Goal: Transaction & Acquisition: Obtain resource

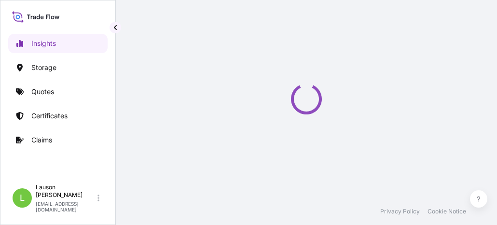
select select "2025"
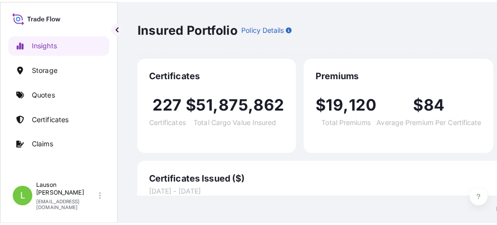
scroll to position [48, 0]
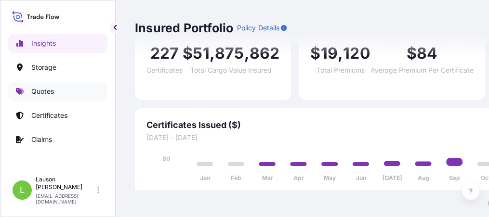
click at [39, 90] on p "Quotes" at bounding box center [42, 92] width 23 height 10
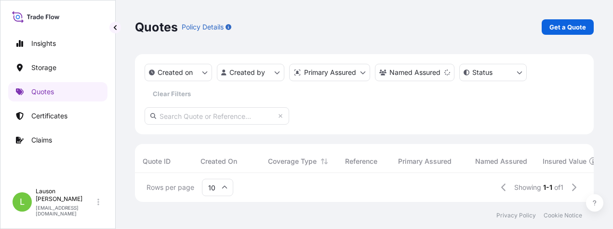
scroll to position [21, 451]
click at [496, 26] on p "Get a Quote" at bounding box center [568, 27] width 37 height 10
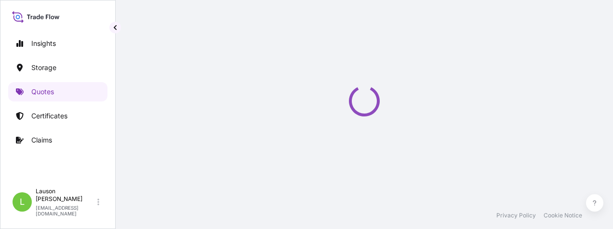
select select "Water"
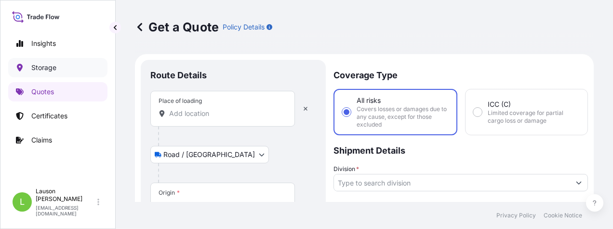
click at [53, 68] on p "Storage" at bounding box center [43, 68] width 25 height 10
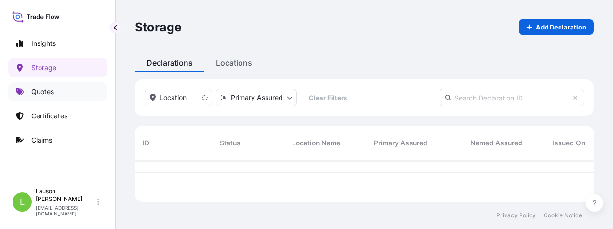
scroll to position [68, 451]
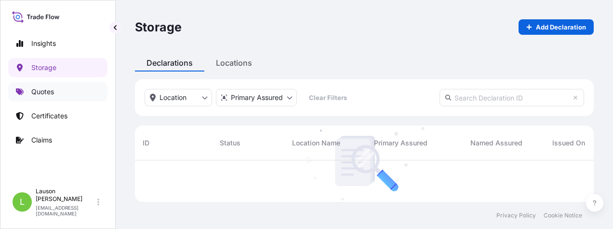
click at [46, 93] on p "Quotes" at bounding box center [42, 92] width 23 height 10
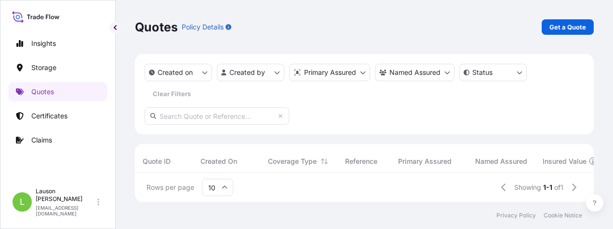
scroll to position [21, 451]
click at [496, 30] on p "Get a Quote" at bounding box center [568, 27] width 37 height 10
select select "Water"
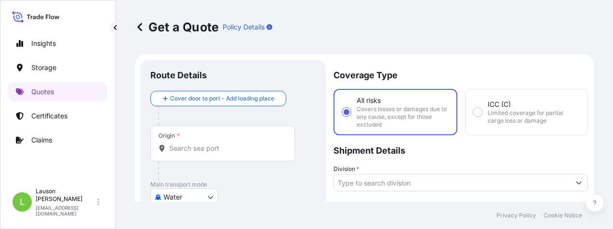
scroll to position [48, 0]
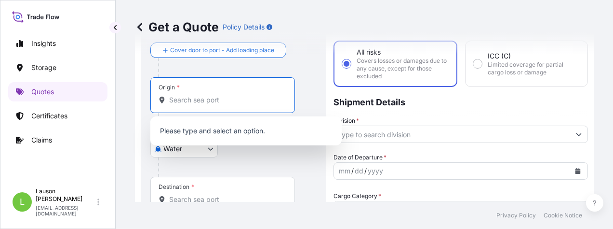
click at [195, 98] on input "Origin *" at bounding box center [226, 100] width 114 height 10
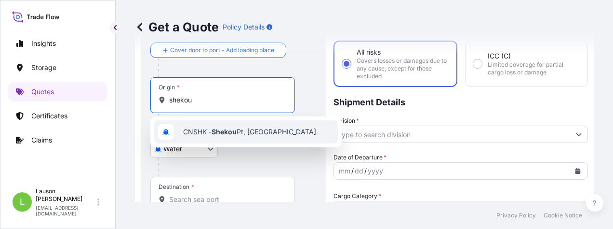
click at [205, 102] on input "shekou" at bounding box center [226, 100] width 114 height 10
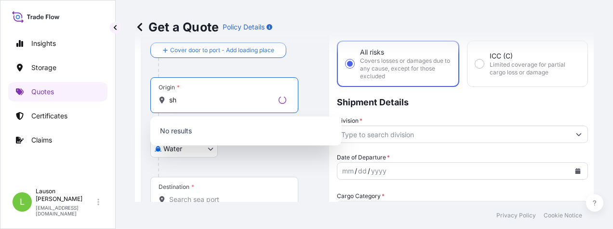
type input "s"
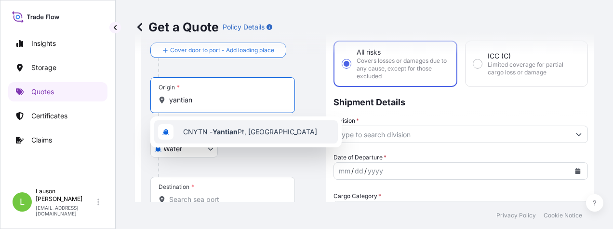
click at [211, 133] on span "CNYTN - Yantian Pt, [GEOGRAPHIC_DATA]" at bounding box center [250, 132] width 134 height 10
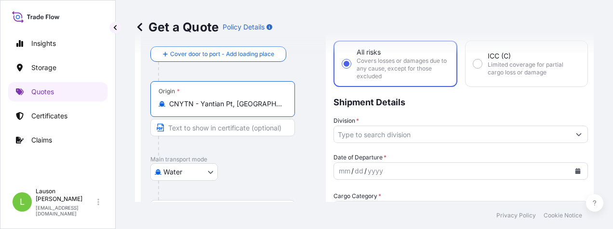
scroll to position [145, 0]
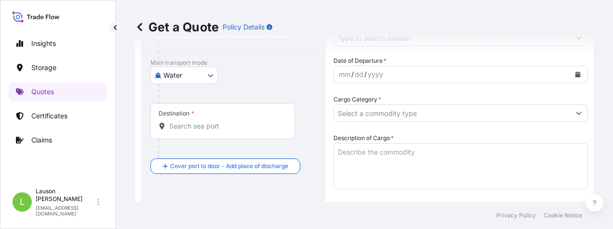
type input "CNYTN - Yantian Pt, [GEOGRAPHIC_DATA]"
click at [197, 126] on input "Destination *" at bounding box center [226, 126] width 114 height 10
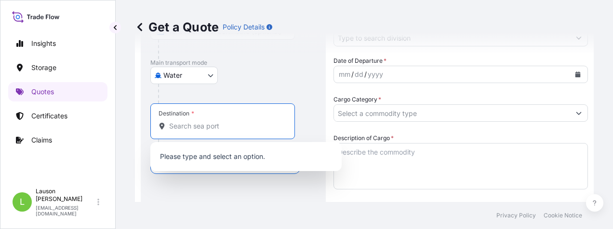
click at [187, 125] on input "Destination *" at bounding box center [226, 126] width 114 height 10
paste input "PORT SAID WEST"
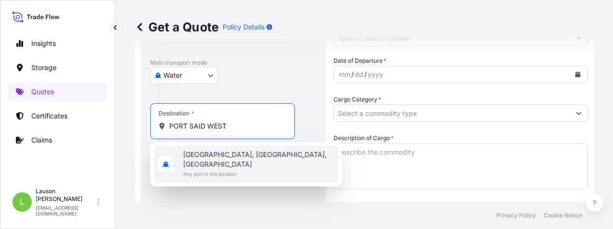
click at [205, 157] on span "[GEOGRAPHIC_DATA], [GEOGRAPHIC_DATA], [GEOGRAPHIC_DATA]" at bounding box center [258, 158] width 151 height 19
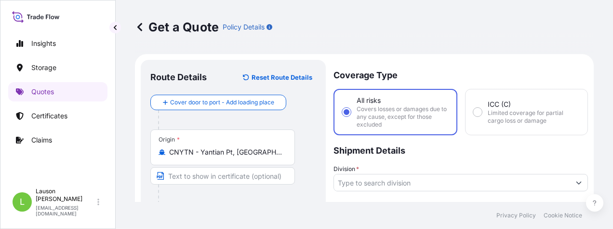
scroll to position [96, 0]
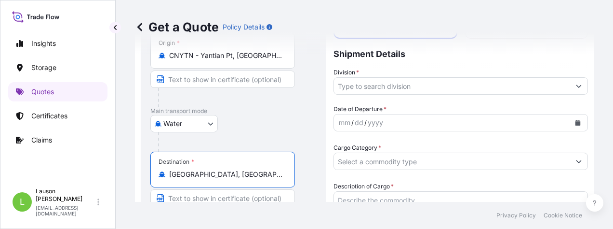
type input "[GEOGRAPHIC_DATA], [GEOGRAPHIC_DATA], [GEOGRAPHIC_DATA]"
click at [360, 86] on input "Division *" at bounding box center [452, 85] width 236 height 17
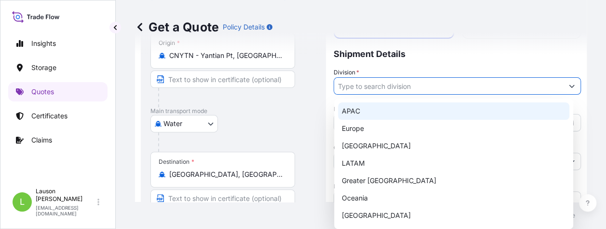
click at [352, 109] on div "APAC" at bounding box center [453, 110] width 231 height 17
type input "APAC"
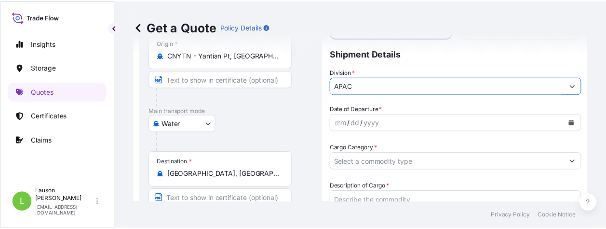
scroll to position [145, 0]
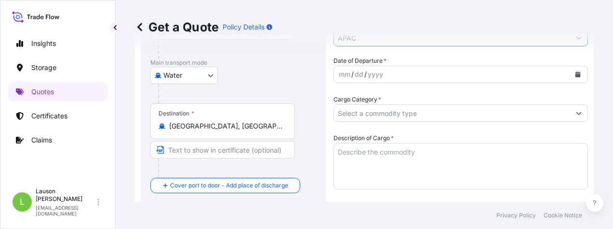
click at [357, 73] on div "dd" at bounding box center [359, 74] width 11 height 12
click at [496, 75] on icon "Calendar" at bounding box center [578, 74] width 5 height 6
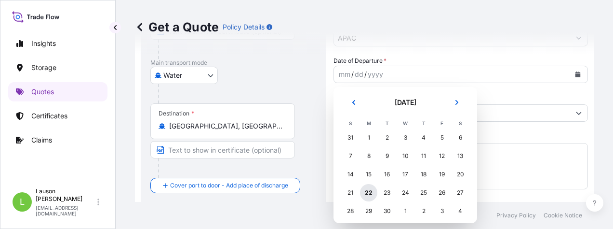
click at [369, 192] on div "22" at bounding box center [368, 192] width 17 height 17
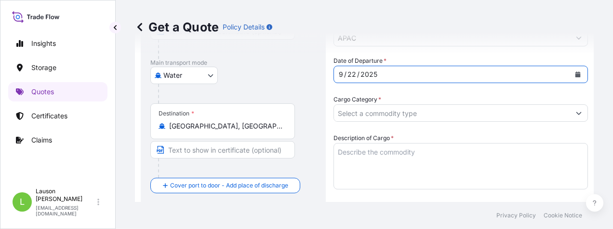
click at [366, 115] on input "Cargo Category *" at bounding box center [452, 112] width 236 height 17
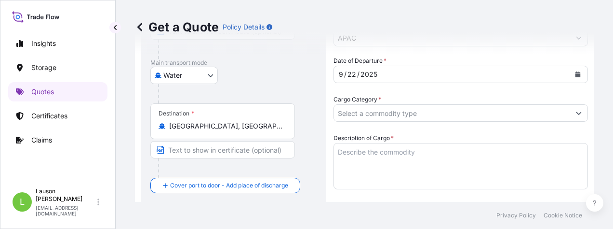
click at [418, 114] on input "Cargo Category *" at bounding box center [452, 112] width 236 height 17
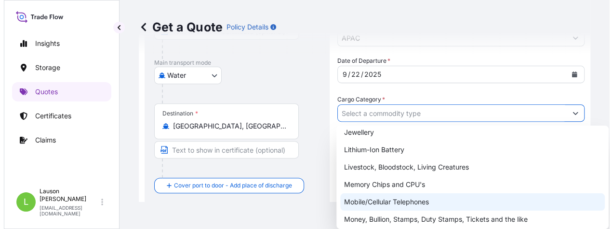
scroll to position [172, 0]
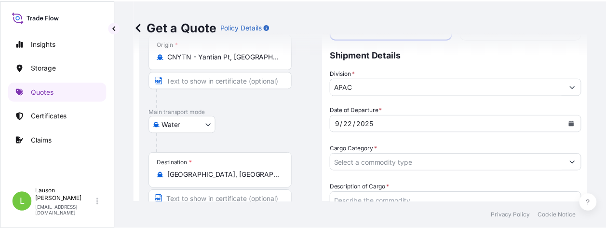
scroll to position [144, 0]
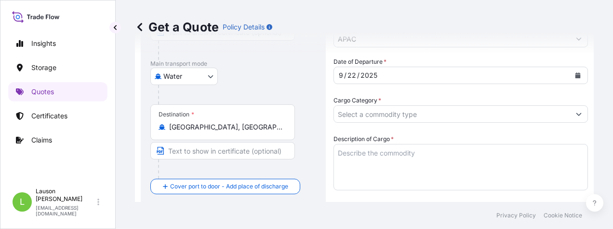
click at [383, 115] on input "Cargo Category *" at bounding box center [452, 113] width 236 height 17
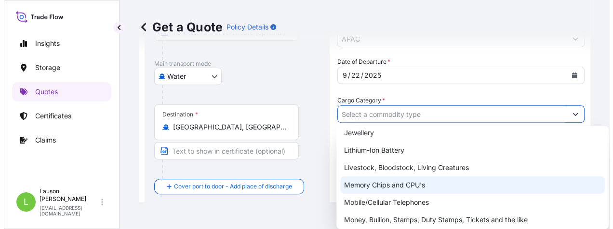
scroll to position [172, 0]
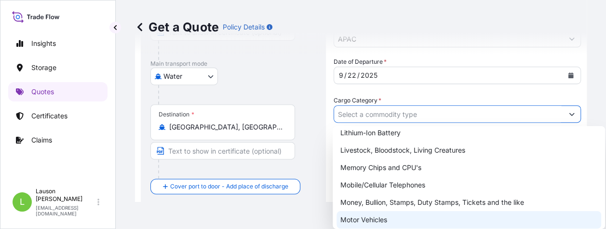
click at [369, 211] on div "Motor Vehicles" at bounding box center [469, 219] width 265 height 17
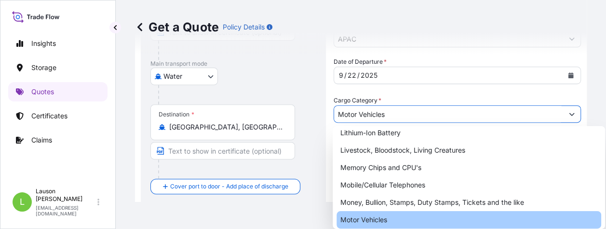
type input "Motor Vehicles"
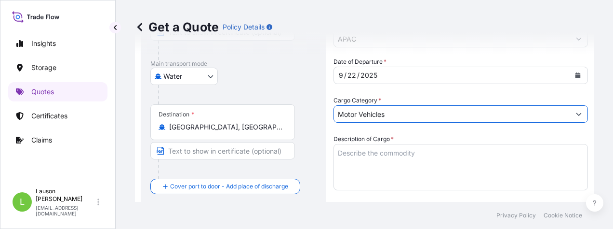
click at [366, 154] on textarea "Description of Cargo *" at bounding box center [461, 167] width 255 height 46
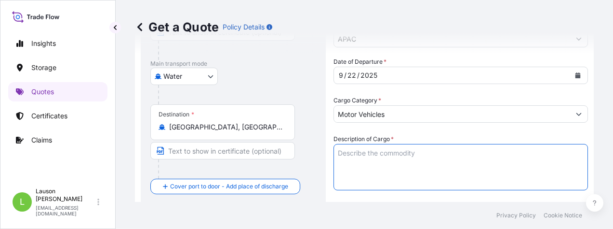
click at [360, 149] on textarea "Description of Cargo *" at bounding box center [461, 167] width 255 height 46
paste textarea "SRSC4535H1 FOR 1 REACH STACKER HS CODE [PHONE_NUMBER] 1 UNIT SANY REACH STACKER…"
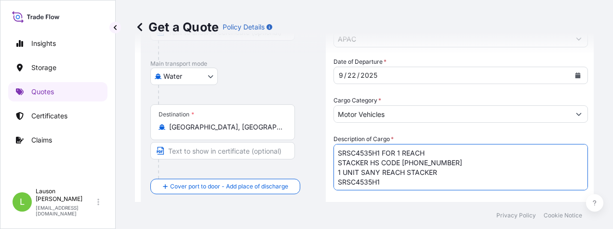
scroll to position [0, 0]
paste textarea "SERIAL NO./ENGINE NO./CHASSIS NO: RS4535CF0228/70112088323/10012503 1346 ORIGIN…"
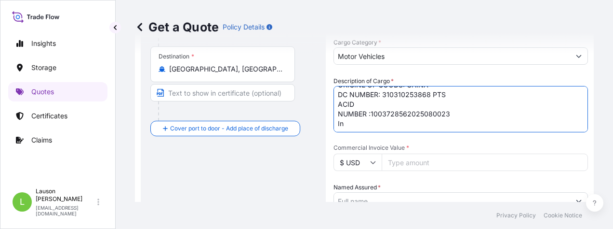
scroll to position [212, 0]
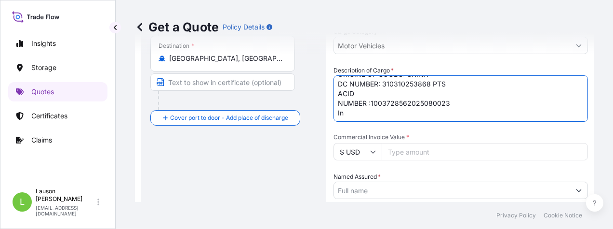
click at [416, 151] on input "Commercial Invoice Value *" at bounding box center [485, 151] width 206 height 17
drag, startPoint x: 343, startPoint y: 111, endPoint x: 336, endPoint y: 111, distance: 7.7
click at [336, 111] on textarea "SRSC4535H1 FOR 1 REACH STACKER HS CODE [PHONE_NUMBER] 1 UNIT SANY REACH STACKER…" at bounding box center [461, 98] width 255 height 46
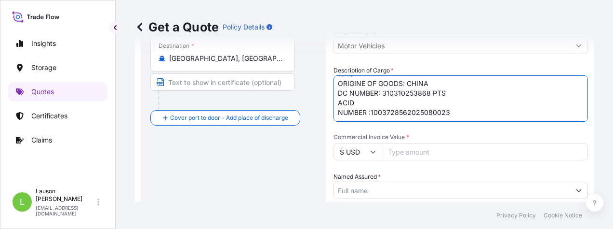
type textarea "SRSC4535H1 FOR 1 REACH STACKER HS CODE [PHONE_NUMBER] 1 UNIT SANY REACH STACKER…"
click at [399, 148] on input "Commercial Invoice Value *" at bounding box center [485, 151] width 206 height 17
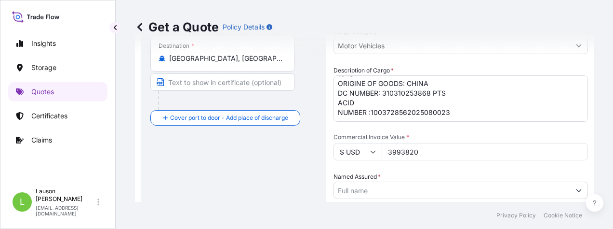
click at [399, 151] on input "3993820" at bounding box center [485, 151] width 206 height 17
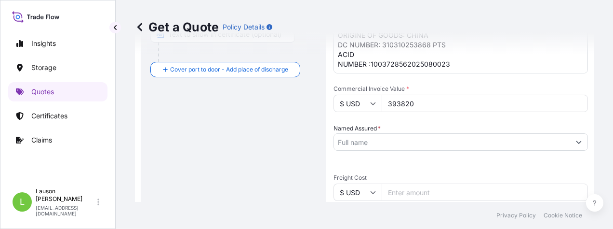
type input "393820"
click at [373, 140] on input "Named Assured *" at bounding box center [452, 141] width 236 height 17
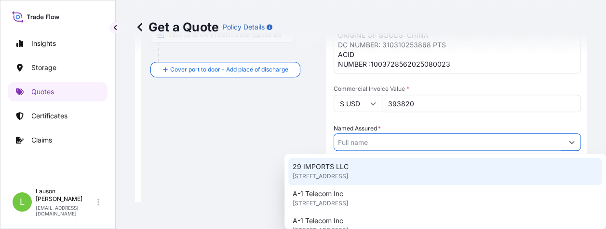
click at [324, 173] on span "[STREET_ADDRESS]" at bounding box center [319, 176] width 55 height 10
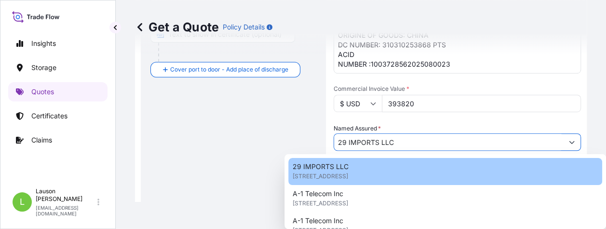
type input "29 IMPORTS LLC"
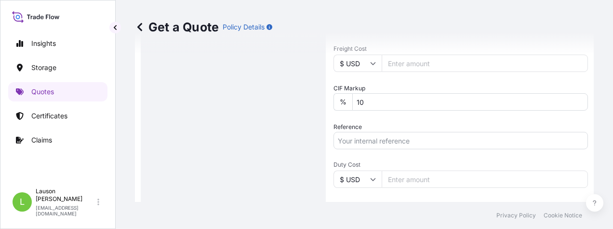
scroll to position [529, 0]
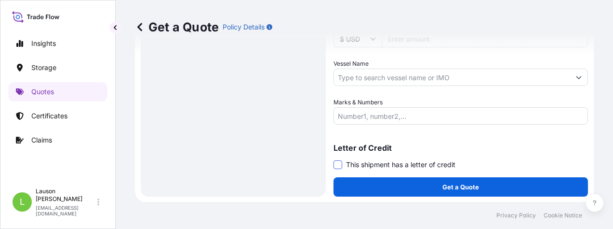
click at [339, 164] on span at bounding box center [338, 164] width 9 height 9
click at [334, 159] on input "This shipment has a letter of credit" at bounding box center [334, 159] width 0 height 0
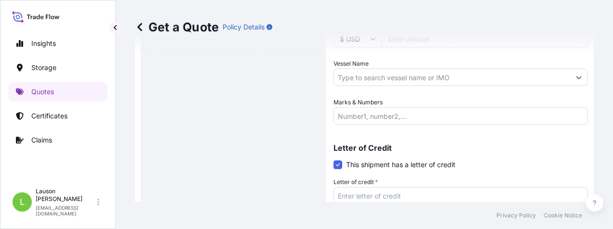
scroll to position [603, 0]
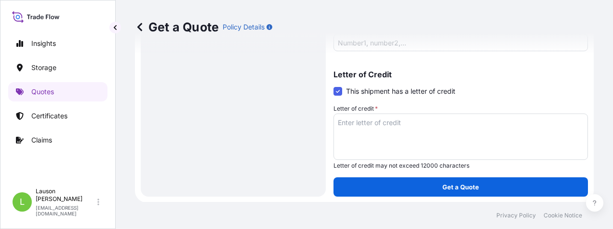
click at [336, 92] on span at bounding box center [338, 91] width 9 height 9
click at [334, 86] on input "This shipment has a letter of credit" at bounding box center [334, 86] width 0 height 0
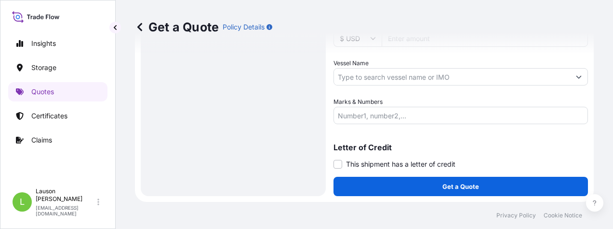
scroll to position [529, 0]
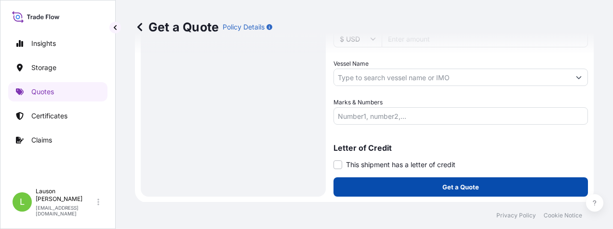
click at [445, 188] on p "Get a Quote" at bounding box center [461, 187] width 37 height 10
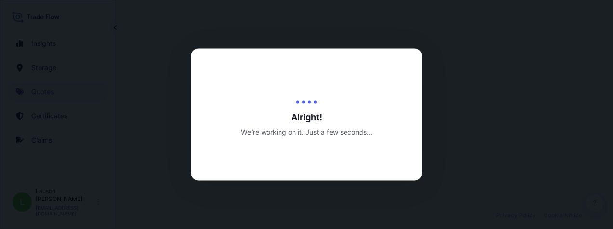
select select "Water"
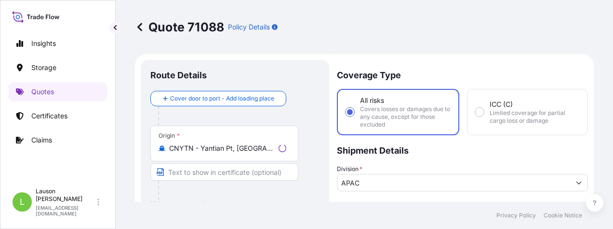
scroll to position [692, 0]
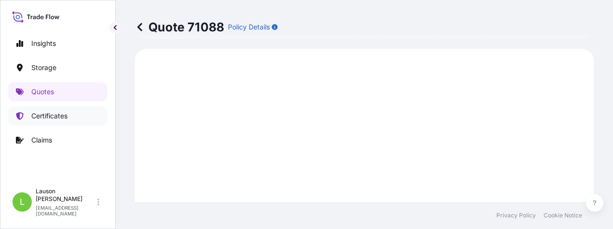
click at [49, 120] on p "Certificates" at bounding box center [49, 116] width 36 height 10
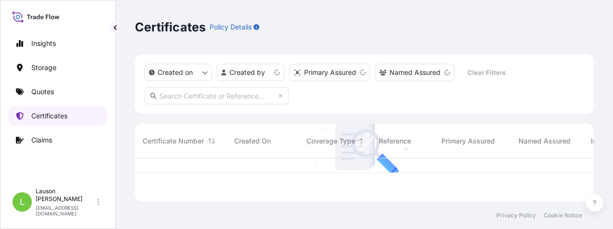
scroll to position [41, 451]
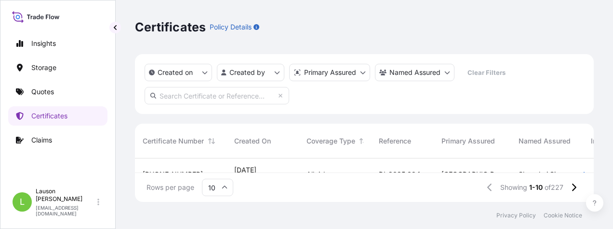
drag, startPoint x: 459, startPoint y: 41, endPoint x: 509, endPoint y: 0, distance: 64.8
click at [459, 40] on div "Certificates Policy Details" at bounding box center [364, 27] width 459 height 54
click at [59, 115] on p "Certificates" at bounding box center [49, 116] width 36 height 10
click at [356, 100] on div "Created on Created by Primary Assured Named Assured Clear Filters" at bounding box center [364, 84] width 459 height 60
click at [251, 72] on html "Insights Storage Quotes Certificates Claims [PERSON_NAME] [PERSON_NAME][EMAIL_A…" at bounding box center [306, 114] width 613 height 229
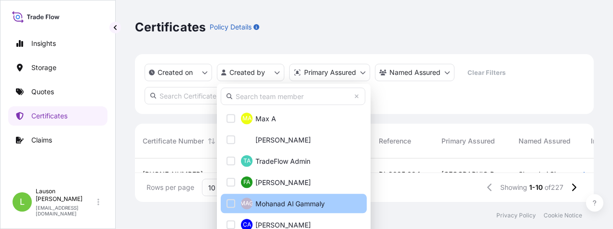
scroll to position [145, 0]
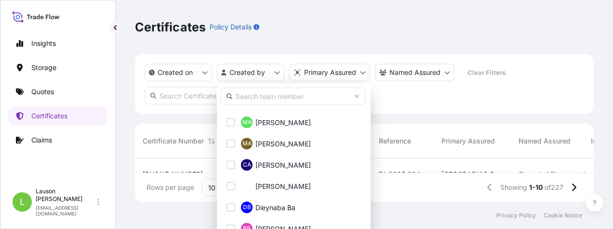
click at [406, 98] on html "Insights Storage Quotes Certificates Claims [PERSON_NAME] [PERSON_NAME][EMAIL_A…" at bounding box center [306, 114] width 613 height 229
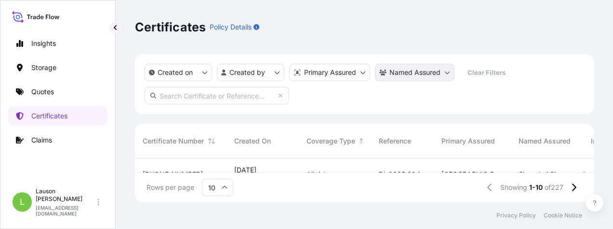
click at [415, 73] on html "Insights Storage Quotes Certificates Claims [PERSON_NAME] [PERSON_NAME][EMAIL_A…" at bounding box center [306, 114] width 613 height 229
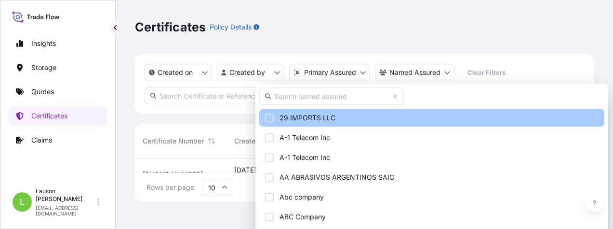
click at [333, 115] on span "29 IMPORTS LLC" at bounding box center [308, 118] width 56 height 10
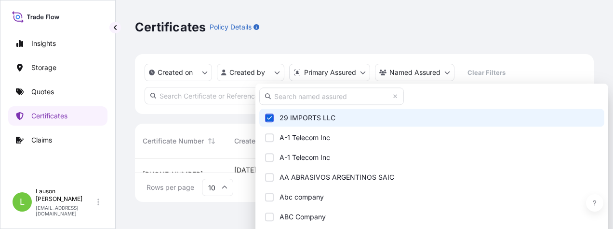
click at [310, 117] on span "29 IMPORTS LLC" at bounding box center [308, 118] width 56 height 10
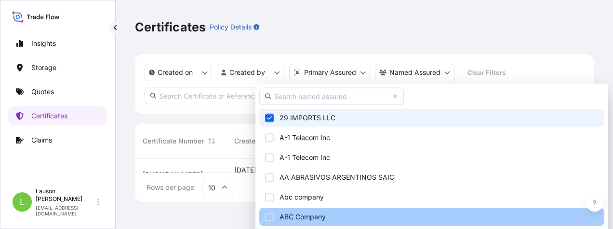
scroll to position [193, 0]
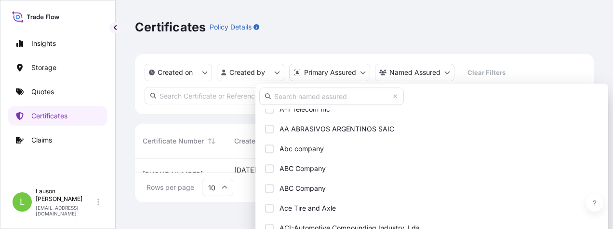
scroll to position [0, 0]
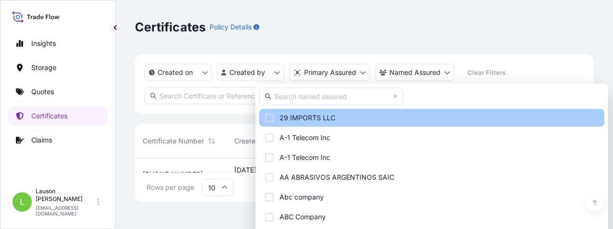
click at [270, 113] on div "Select Option" at bounding box center [269, 117] width 9 height 9
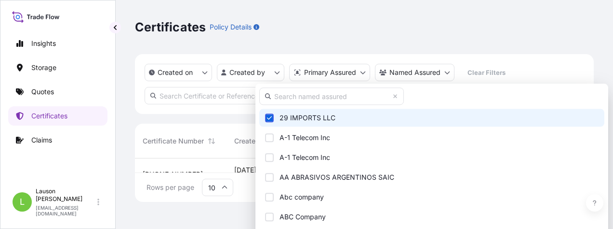
click at [320, 96] on input "text" at bounding box center [331, 95] width 145 height 17
click at [300, 117] on span "29 IMPORTS LLC" at bounding box center [308, 118] width 56 height 10
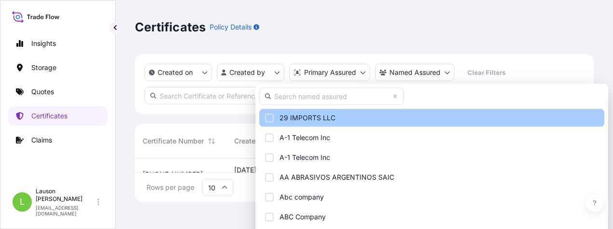
click at [271, 116] on div "Select Option" at bounding box center [269, 117] width 9 height 9
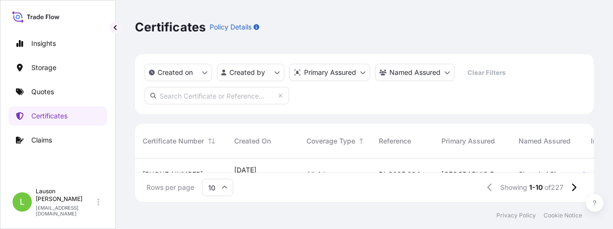
click at [218, 117] on html "Insights Storage Quotes Certificates Claims [PERSON_NAME] [PERSON_NAME][EMAIL_A…" at bounding box center [306, 114] width 613 height 229
click at [450, 73] on html "Insights Storage Quotes Certificates Claims [PERSON_NAME] [PERSON_NAME][EMAIL_A…" at bounding box center [306, 114] width 613 height 229
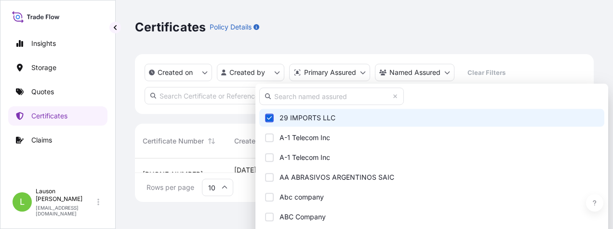
click at [302, 118] on span "29 IMPORTS LLC" at bounding box center [308, 118] width 56 height 10
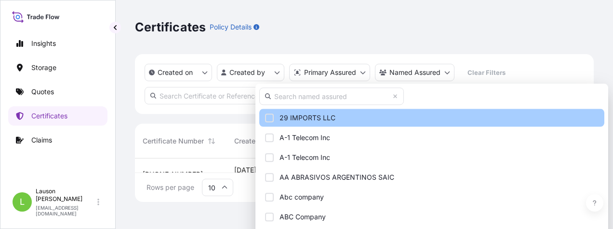
click at [302, 118] on span "29 IMPORTS LLC" at bounding box center [308, 118] width 56 height 10
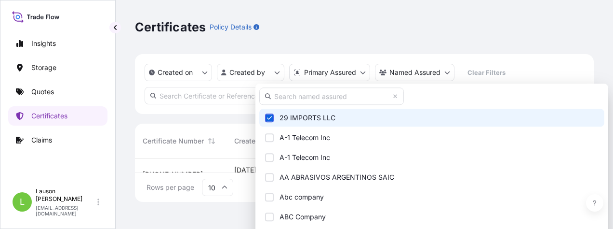
click at [302, 118] on span "29 IMPORTS LLC" at bounding box center [308, 118] width 56 height 10
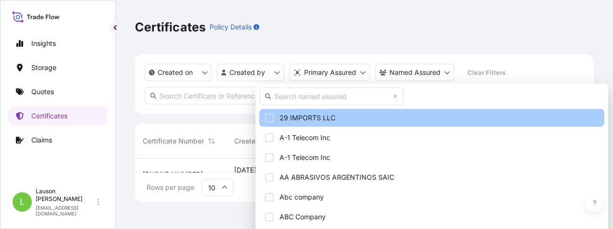
click at [266, 116] on div "Select Option" at bounding box center [269, 117] width 9 height 9
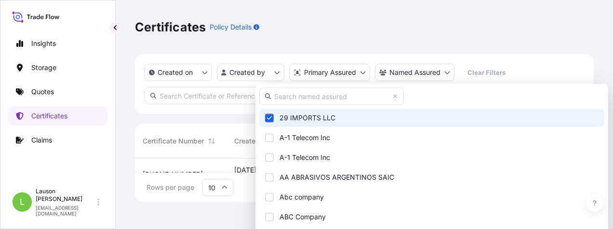
click at [225, 120] on html "Insights Storage Quotes Certificates Claims [PERSON_NAME] [PERSON_NAME][EMAIL_A…" at bounding box center [306, 114] width 613 height 229
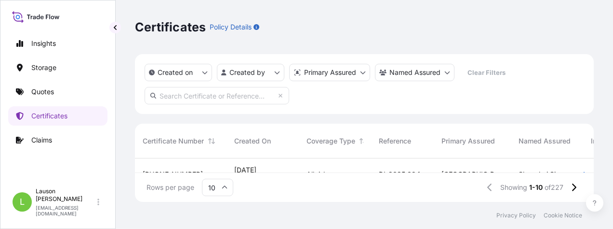
click at [225, 99] on input "text" at bounding box center [217, 95] width 145 height 17
click at [181, 96] on input "text" at bounding box center [217, 95] width 145 height 17
click at [182, 71] on p "Created on" at bounding box center [175, 73] width 35 height 10
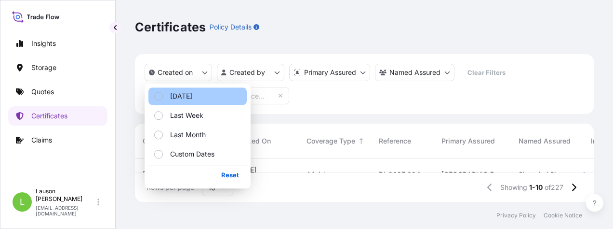
click at [178, 95] on p "[DATE]" at bounding box center [181, 96] width 22 height 10
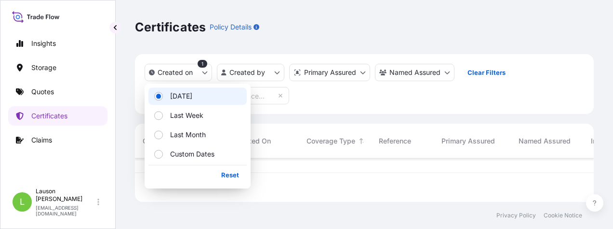
scroll to position [70, 451]
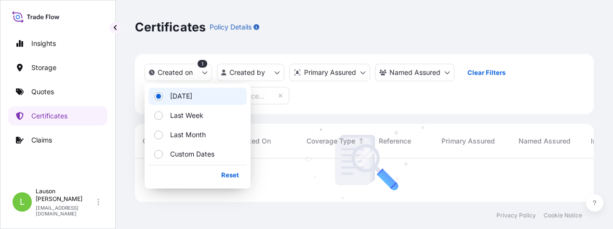
click at [430, 114] on div "Created on 1 Created by Primary Assured Named Assured Clear Filters No results …" at bounding box center [364, 128] width 459 height 148
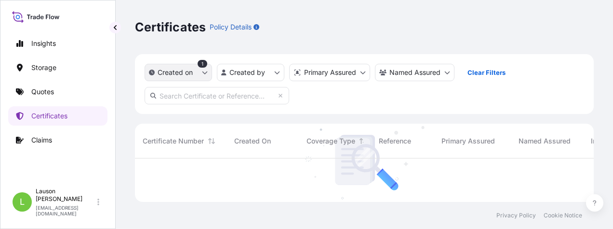
click at [183, 74] on p "Created on" at bounding box center [175, 73] width 35 height 10
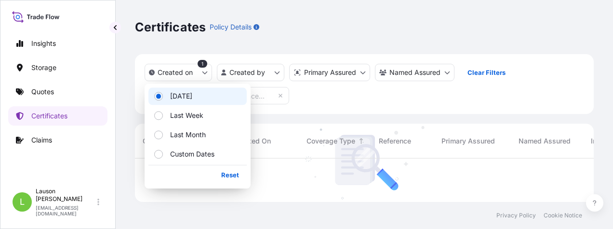
click at [186, 96] on p "[DATE]" at bounding box center [181, 96] width 22 height 10
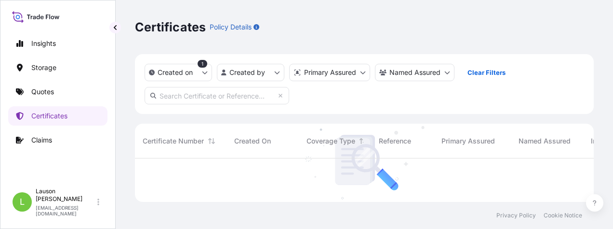
click at [296, 172] on div at bounding box center [547, 179] width 825 height 43
drag, startPoint x: 192, startPoint y: 183, endPoint x: 222, endPoint y: 191, distance: 30.4
click at [193, 183] on div at bounding box center [547, 179] width 825 height 43
click at [170, 142] on span "Certificate Number" at bounding box center [173, 141] width 61 height 10
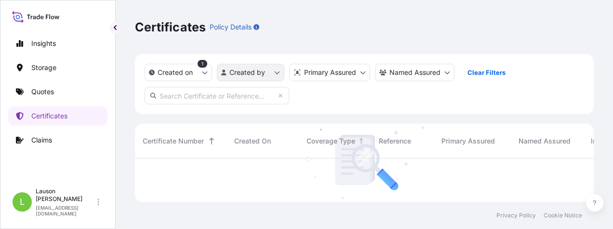
scroll to position [70, 451]
click at [266, 71] on html "Insights Storage Quotes Certificates Claims [PERSON_NAME] [PERSON_NAME][EMAIL_A…" at bounding box center [306, 114] width 613 height 229
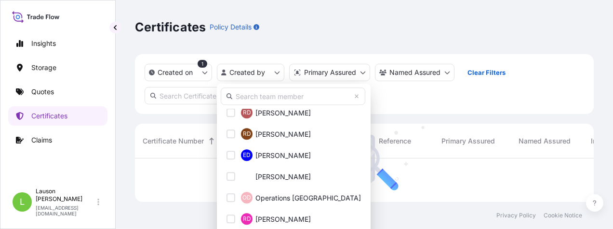
scroll to position [1302, 0]
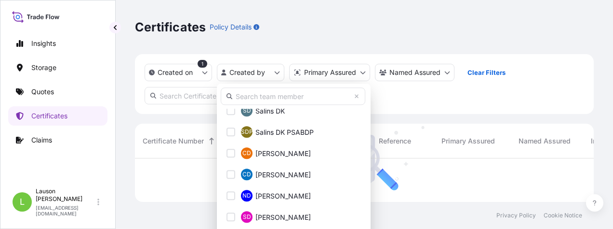
click at [270, 93] on input "text" at bounding box center [293, 95] width 145 height 17
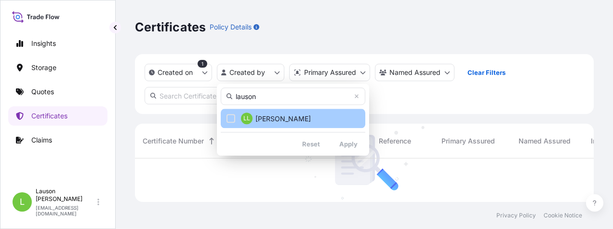
type input "lauson"
click at [231, 120] on div "Select Option" at bounding box center [231, 118] width 9 height 9
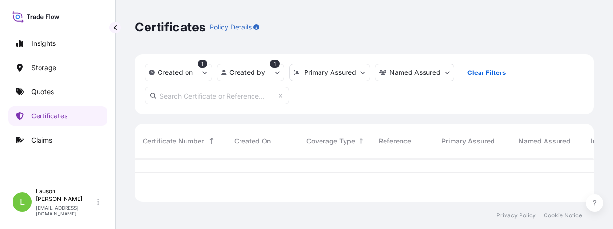
scroll to position [70, 451]
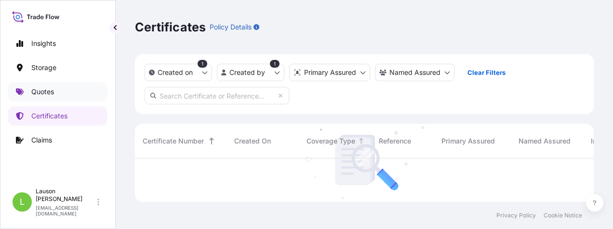
click at [47, 95] on p "Quotes" at bounding box center [42, 92] width 23 height 10
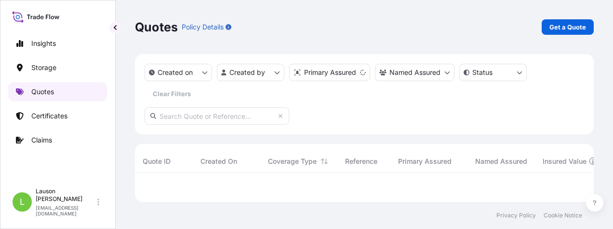
scroll to position [21, 451]
click at [34, 90] on p "Quotes" at bounding box center [42, 92] width 23 height 10
click at [496, 28] on p "Get a Quote" at bounding box center [568, 27] width 37 height 10
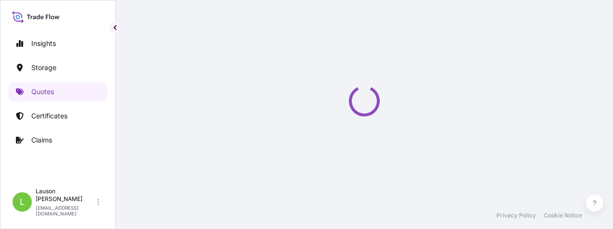
scroll to position [15, 0]
select select "Water"
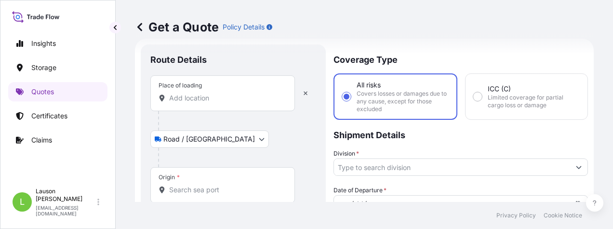
click at [201, 100] on input "Place of loading" at bounding box center [226, 98] width 114 height 10
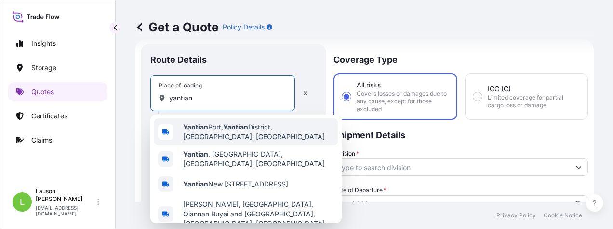
click at [230, 134] on span "[PERSON_NAME][GEOGRAPHIC_DATA], [GEOGRAPHIC_DATA], [GEOGRAPHIC_DATA]" at bounding box center [258, 131] width 151 height 19
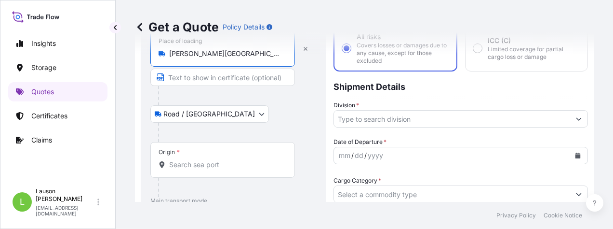
scroll to position [112, 0]
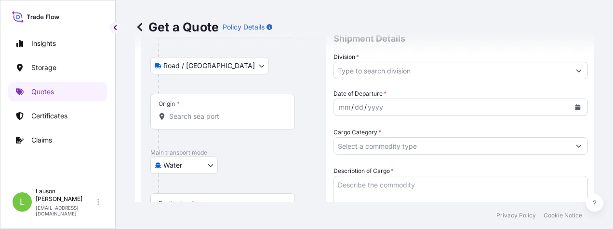
type input "[PERSON_NAME][GEOGRAPHIC_DATA], [GEOGRAPHIC_DATA], [GEOGRAPHIC_DATA]"
click at [193, 117] on input "Origin *" at bounding box center [226, 116] width 114 height 10
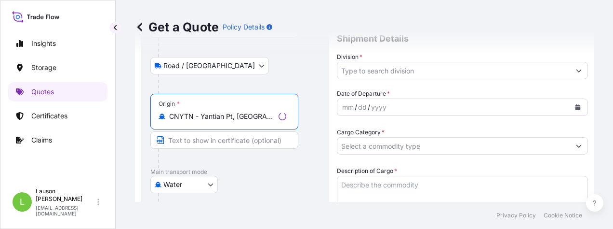
scroll to position [0, 0]
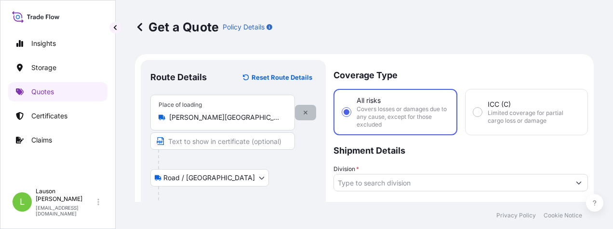
type input "CNYTN - Yantian Pt, [GEOGRAPHIC_DATA]"
click at [305, 112] on icon "button" at bounding box center [306, 112] width 4 height 4
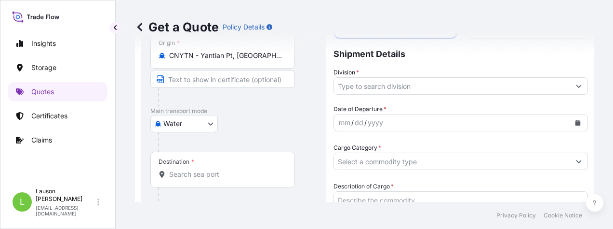
scroll to position [145, 0]
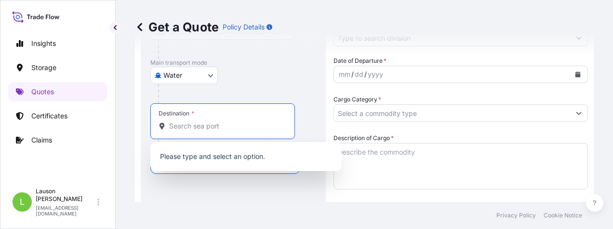
click at [191, 128] on input "Destination *" at bounding box center [226, 126] width 114 height 10
click at [186, 122] on input "Destination *" at bounding box center [226, 126] width 114 height 10
paste input "PORT SAID WEST"
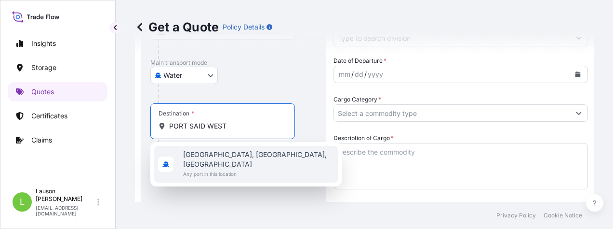
click at [211, 158] on span "[GEOGRAPHIC_DATA], [GEOGRAPHIC_DATA], [GEOGRAPHIC_DATA]" at bounding box center [258, 158] width 151 height 19
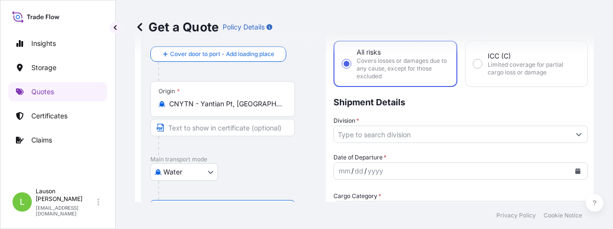
scroll to position [96, 0]
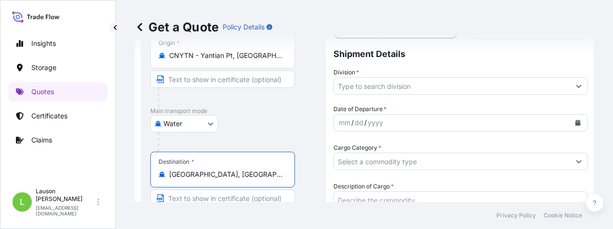
type input "[GEOGRAPHIC_DATA], [GEOGRAPHIC_DATA], [GEOGRAPHIC_DATA]"
click at [363, 86] on input "Division *" at bounding box center [452, 85] width 236 height 17
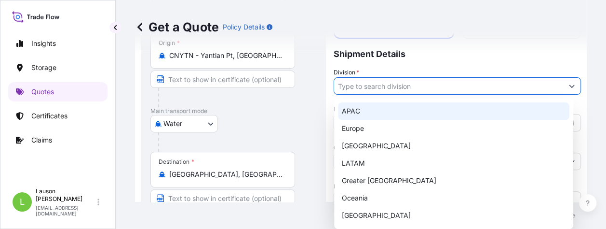
click at [372, 110] on div "APAC" at bounding box center [453, 110] width 231 height 17
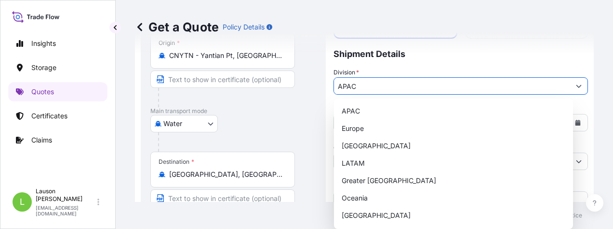
click at [496, 87] on button "Show suggestions" at bounding box center [578, 85] width 17 height 17
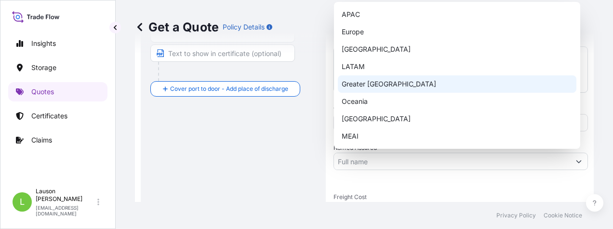
scroll to position [289, 0]
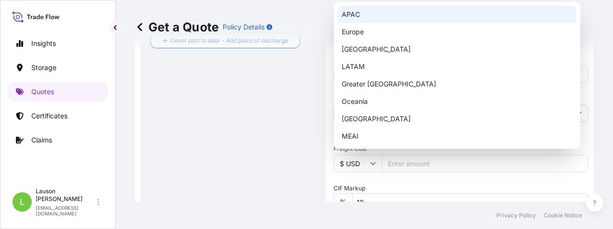
click at [357, 14] on div "APAC" at bounding box center [457, 14] width 239 height 17
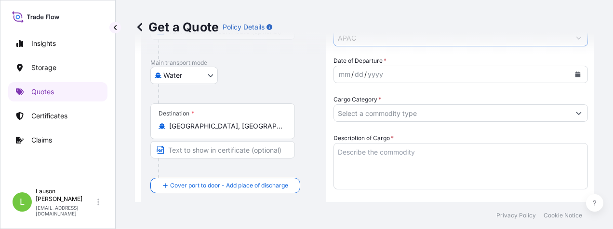
scroll to position [48, 0]
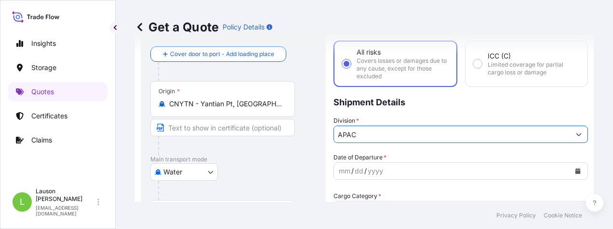
click at [392, 138] on input "APAC" at bounding box center [452, 133] width 236 height 17
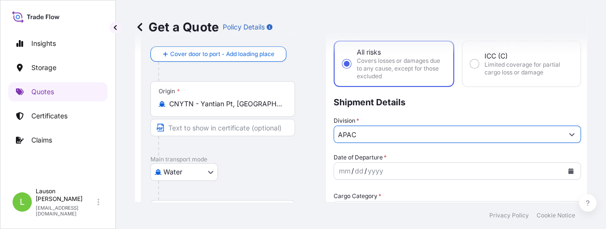
click at [496, 133] on button "Show suggestions" at bounding box center [571, 133] width 17 height 17
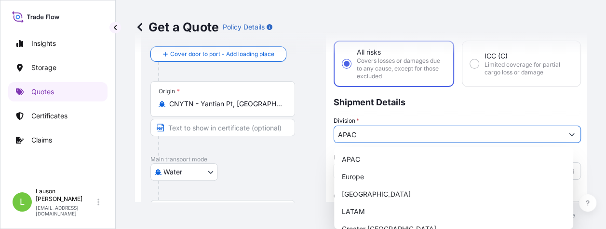
click at [383, 131] on input "APAC" at bounding box center [448, 133] width 229 height 17
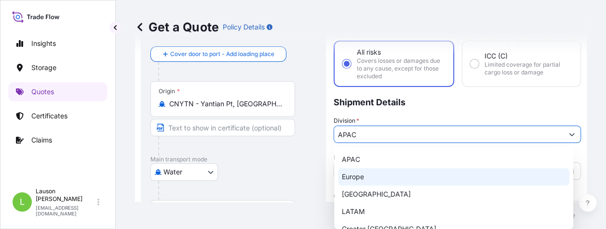
click at [357, 177] on div "Europe" at bounding box center [453, 176] width 231 height 17
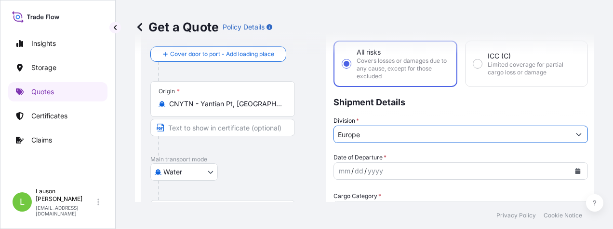
click at [374, 133] on input "Europe" at bounding box center [452, 133] width 236 height 17
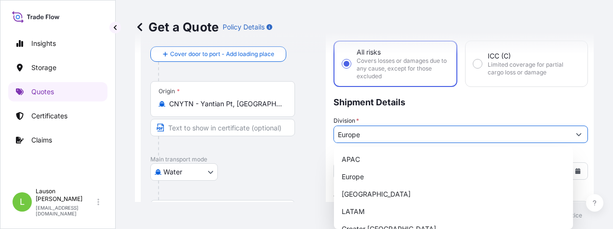
click at [496, 134] on button "Show suggestions" at bounding box center [578, 133] width 17 height 17
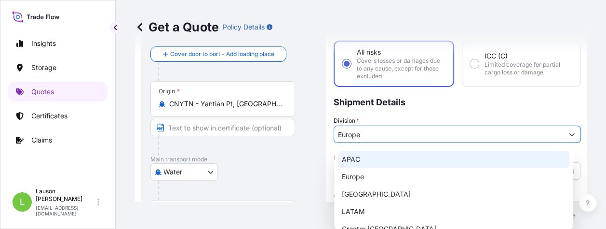
click at [351, 158] on div "APAC" at bounding box center [453, 158] width 231 height 17
type input "APAC"
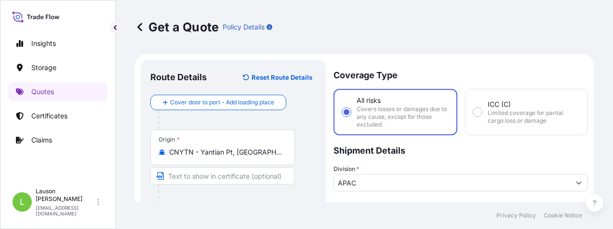
scroll to position [96, 0]
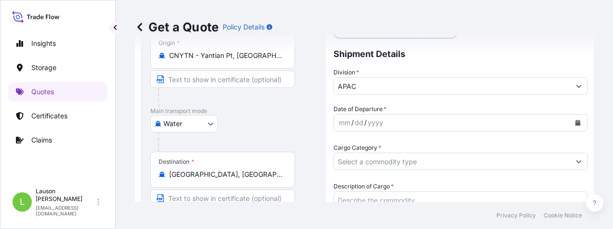
click at [496, 122] on icon "Calendar" at bounding box center [578, 123] width 5 height 6
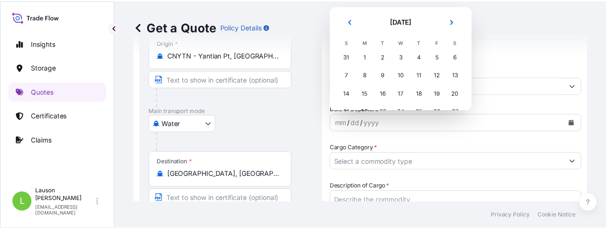
scroll to position [37, 0]
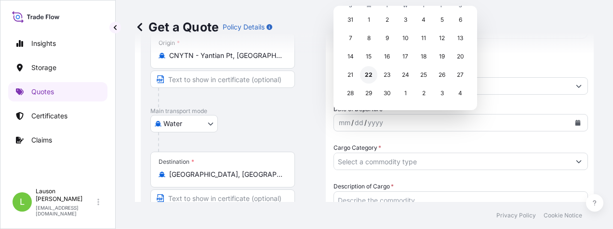
click at [367, 75] on div "22" at bounding box center [368, 74] width 17 height 17
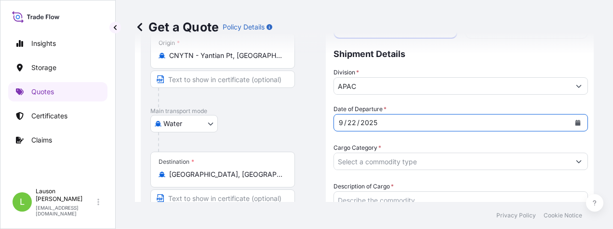
click at [366, 157] on input "Cargo Category *" at bounding box center [452, 160] width 236 height 17
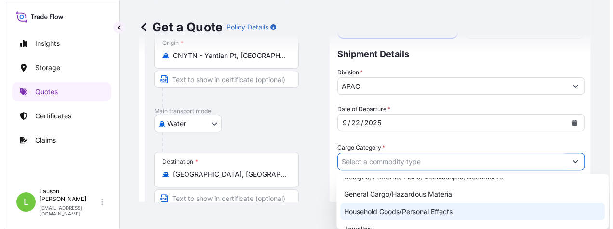
scroll to position [172, 0]
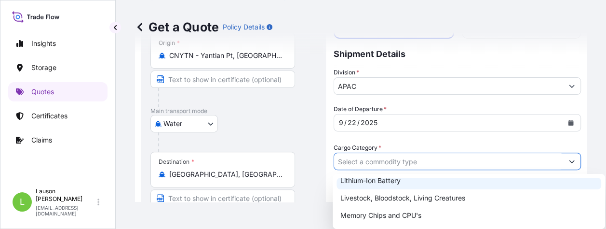
drag, startPoint x: 609, startPoint y: 76, endPoint x: 609, endPoint y: 128, distance: 52.1
click at [496, 128] on html "Insights Storage Quotes Certificates Claims L [PERSON_NAME] [PERSON_NAME][EMAIL…" at bounding box center [303, 114] width 606 height 229
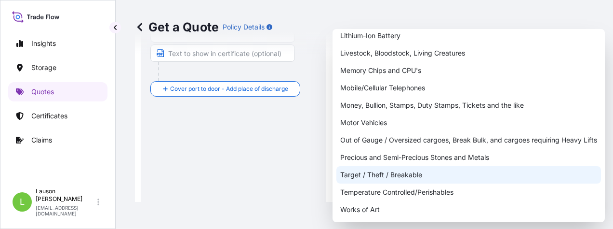
scroll to position [162, 0]
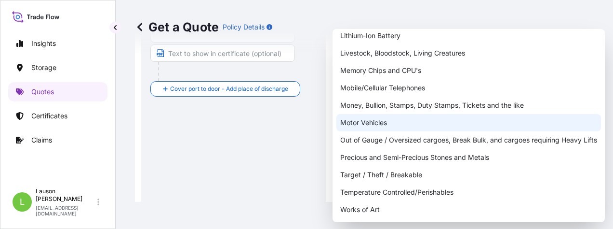
click at [391, 121] on div "Motor Vehicles" at bounding box center [469, 122] width 265 height 17
type input "Motor Vehicles"
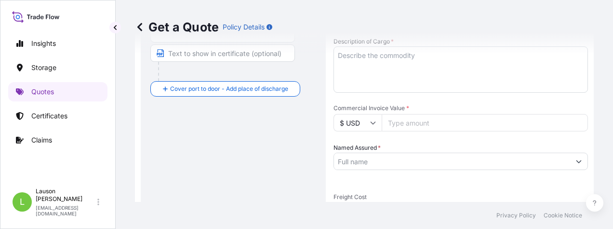
click at [424, 121] on input "Commercial Invoice Value *" at bounding box center [485, 122] width 206 height 17
click at [401, 69] on textarea "Description of Cargo *" at bounding box center [461, 69] width 255 height 46
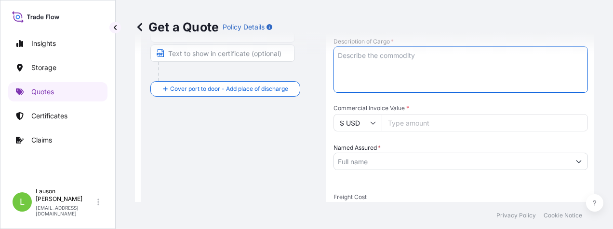
click at [376, 58] on textarea "Description of Cargo *" at bounding box center [461, 69] width 255 height 46
paste textarea "SRSC4535H1 FOR 1 REACH STACKER HS CODE [PHONE_NUMBER] 1 UNIT SANY REACH STACKER…"
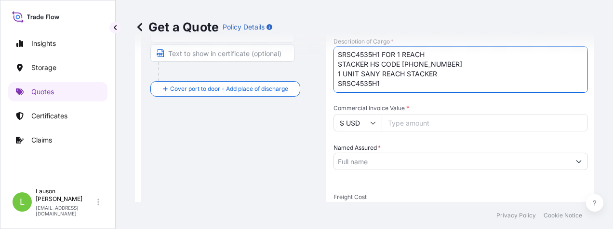
paste textarea "SERIAL NO./ENGINE NO./CHASSIS NO: RS4535CF0228/70112088323/10012503 1346 ORIGIN…"
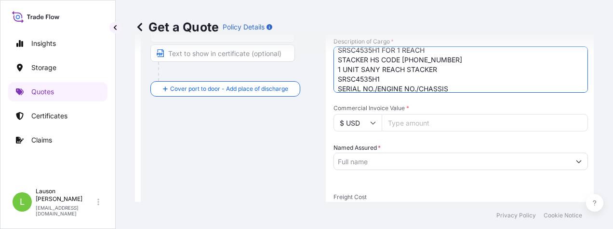
scroll to position [73, 0]
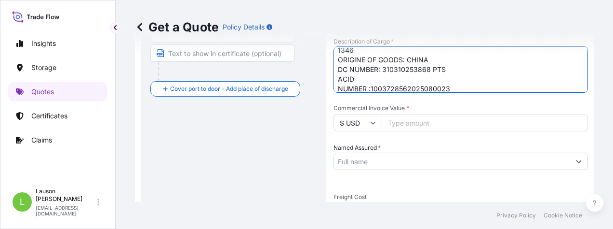
type textarea "SRSC4535H1 FOR 1 REACH STACKER HS CODE [PHONE_NUMBER] 1 UNIT SANY REACH STACKER…"
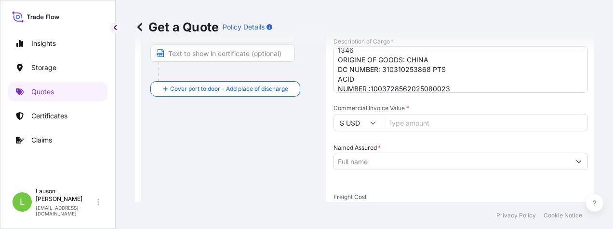
click at [410, 122] on input "Commercial Invoice Value *" at bounding box center [485, 122] width 206 height 17
click at [408, 122] on input "Commercial Invoice Value *" at bounding box center [485, 122] width 206 height 17
click at [452, 125] on input "Commercial Invoice Value *" at bounding box center [485, 122] width 206 height 17
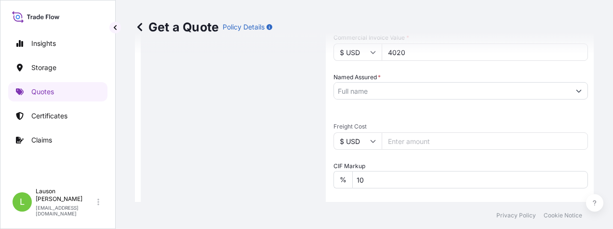
scroll to position [215, 0]
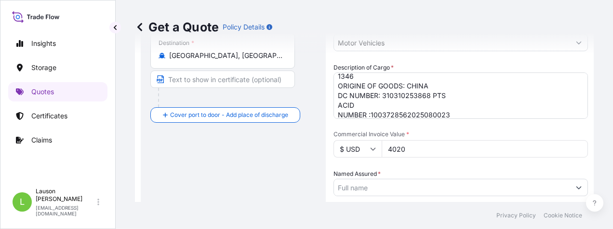
click at [388, 146] on input "4020" at bounding box center [485, 148] width 206 height 17
drag, startPoint x: 416, startPoint y: 151, endPoint x: 361, endPoint y: 149, distance: 55.5
click at [361, 149] on div "$ USD 4020" at bounding box center [461, 148] width 255 height 17
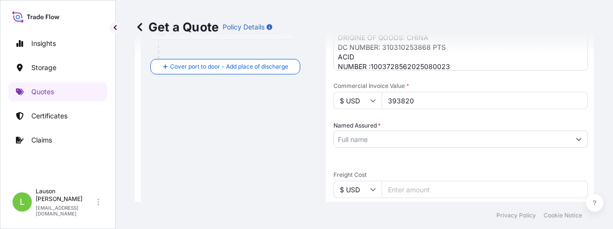
type input "393820"
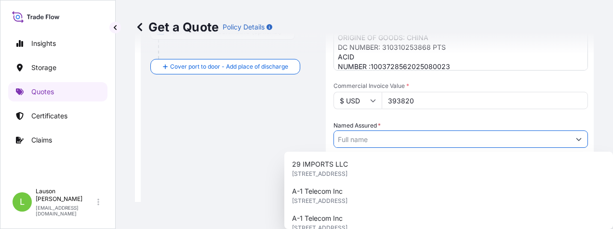
click at [347, 139] on input "Named Assured *" at bounding box center [452, 138] width 236 height 17
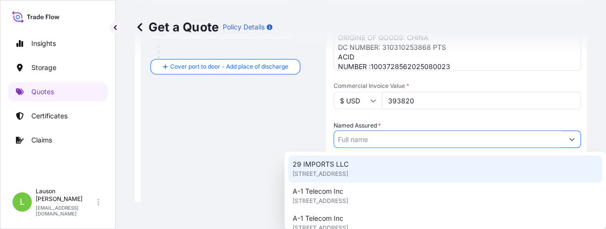
click at [305, 166] on span "29 IMPORTS LLC" at bounding box center [320, 164] width 56 height 10
type input "29 IMPORTS LLC"
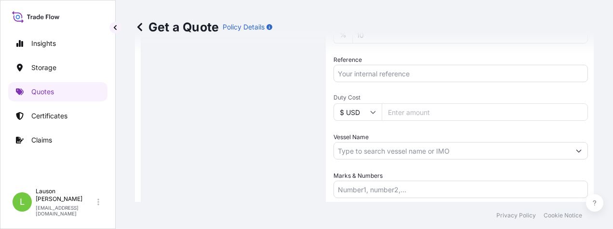
scroll to position [529, 0]
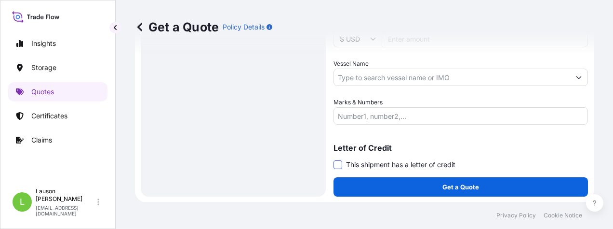
click at [337, 163] on span at bounding box center [338, 164] width 9 height 9
click at [334, 159] on input "This shipment has a letter of credit" at bounding box center [334, 159] width 0 height 0
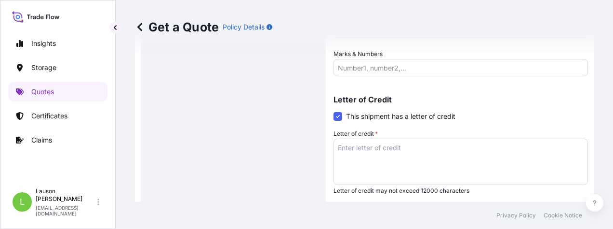
scroll to position [603, 0]
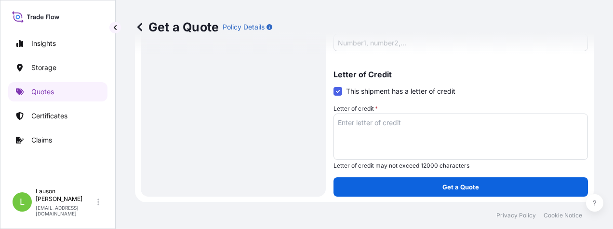
click at [337, 95] on label "This shipment has a letter of credit" at bounding box center [395, 91] width 122 height 10
click at [334, 86] on input "This shipment has a letter of credit" at bounding box center [334, 86] width 0 height 0
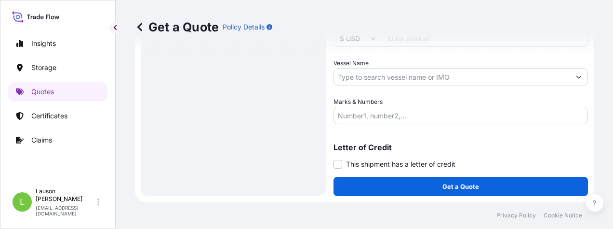
scroll to position [529, 0]
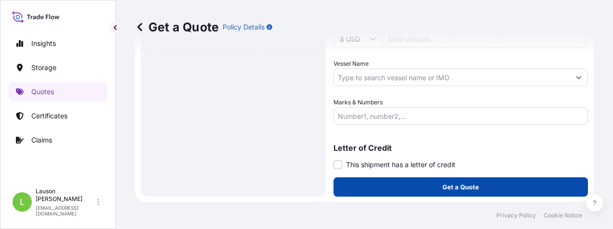
click at [461, 186] on p "Get a Quote" at bounding box center [461, 187] width 37 height 10
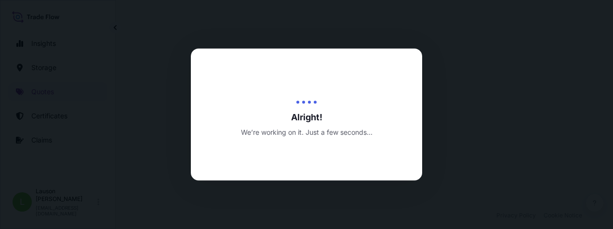
select select "Water"
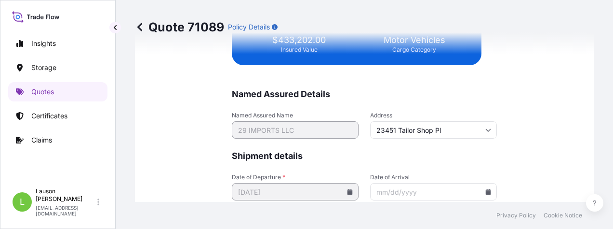
scroll to position [2895, 0]
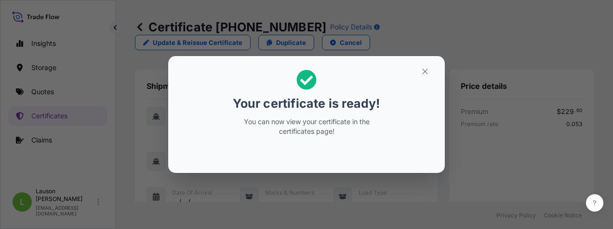
click at [378, 213] on div "Your certificate is ready! You can now view your certificate in the certificate…" at bounding box center [306, 114] width 613 height 229
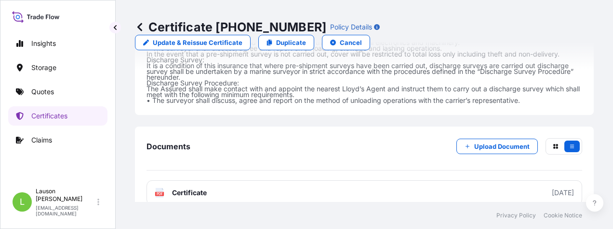
scroll to position [958, 0]
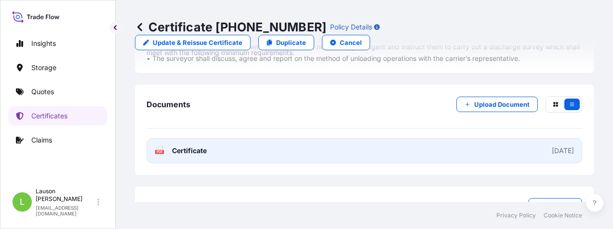
click at [387, 138] on link "PDF Certificate [DATE]" at bounding box center [365, 150] width 436 height 25
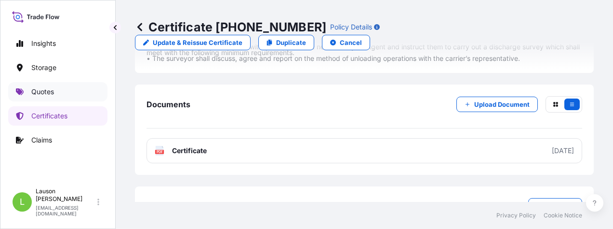
click at [48, 94] on p "Quotes" at bounding box center [42, 92] width 23 height 10
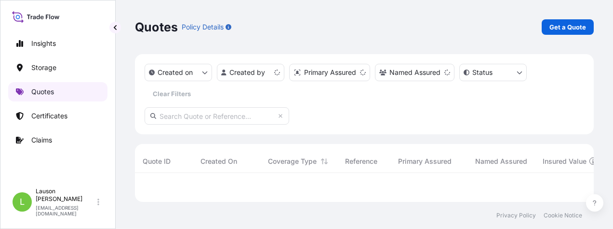
scroll to position [21, 451]
click at [33, 91] on p "Quotes" at bounding box center [42, 92] width 23 height 10
click at [496, 27] on p "Get a Quote" at bounding box center [568, 27] width 37 height 10
select select "Water"
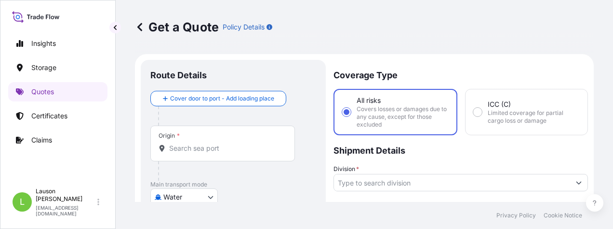
scroll to position [15, 0]
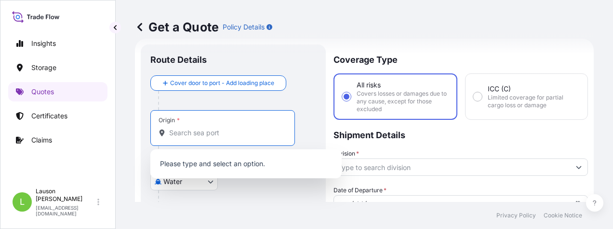
click at [200, 128] on input "Origin *" at bounding box center [226, 133] width 114 height 10
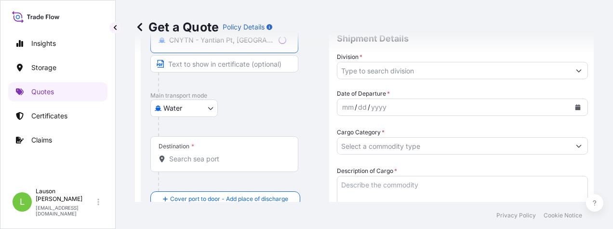
scroll to position [160, 0]
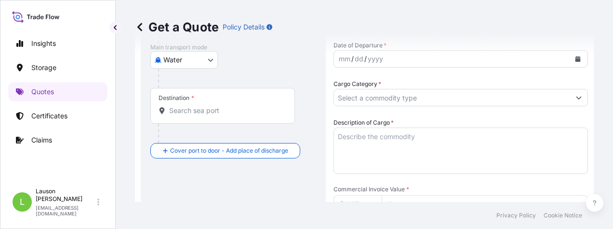
type input "CNYTN - Yantian Pt, [GEOGRAPHIC_DATA]"
click at [190, 109] on input "Destination *" at bounding box center [226, 111] width 114 height 10
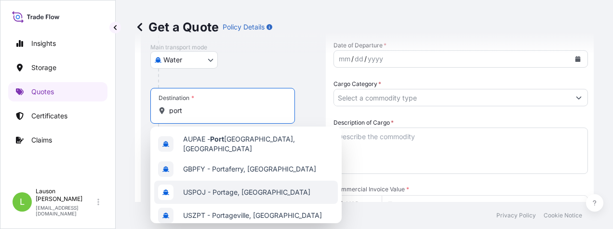
drag, startPoint x: 193, startPoint y: 109, endPoint x: 157, endPoint y: 108, distance: 36.2
click at [157, 108] on div "Destination * port" at bounding box center [222, 106] width 145 height 36
paste input "PORT SAID WEST"
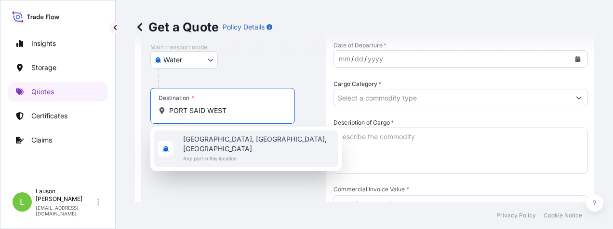
click at [213, 153] on span "Any port in this location" at bounding box center [258, 158] width 151 height 10
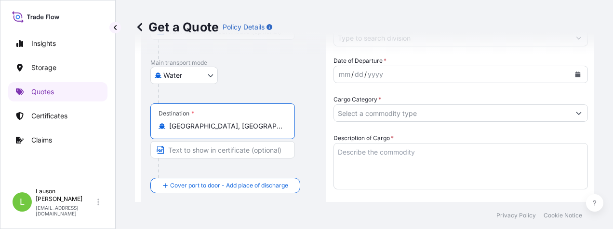
scroll to position [48, 0]
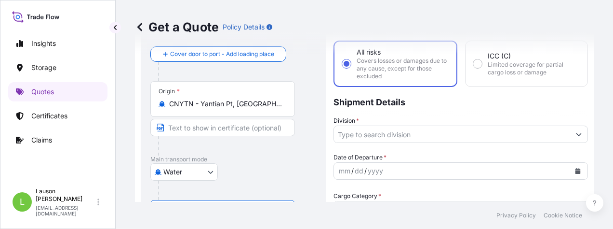
type input "[GEOGRAPHIC_DATA], [GEOGRAPHIC_DATA], [GEOGRAPHIC_DATA]"
click at [355, 134] on input "Division *" at bounding box center [452, 133] width 236 height 17
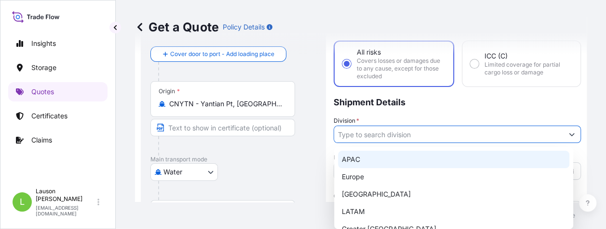
click at [358, 163] on div "APAC" at bounding box center [453, 158] width 231 height 17
type input "APAC"
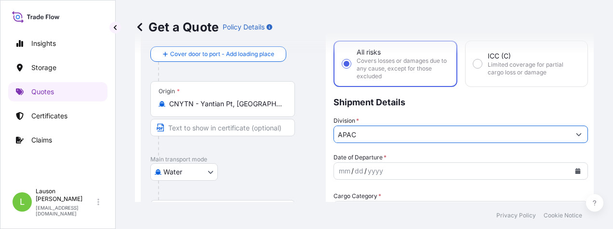
click at [357, 170] on div "dd" at bounding box center [359, 171] width 11 height 12
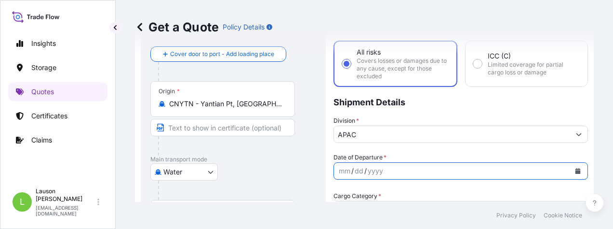
click at [496, 173] on icon "Calendar" at bounding box center [578, 171] width 5 height 6
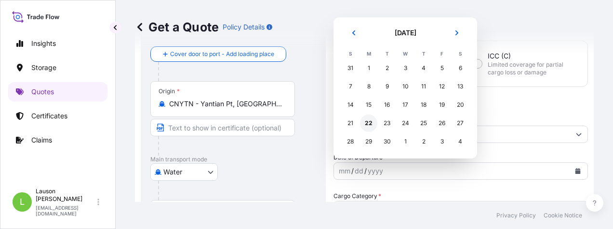
click at [366, 123] on div "22" at bounding box center [368, 122] width 17 height 17
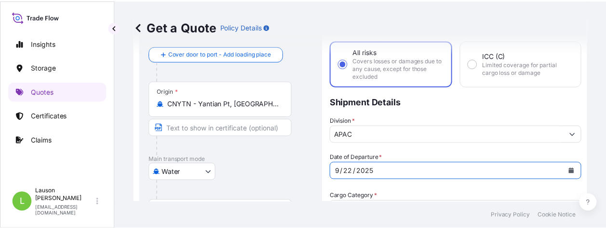
scroll to position [193, 0]
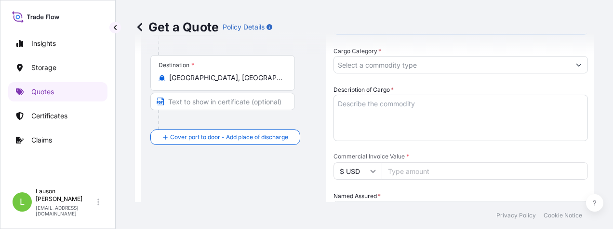
click at [365, 66] on input "Cargo Category *" at bounding box center [452, 64] width 236 height 17
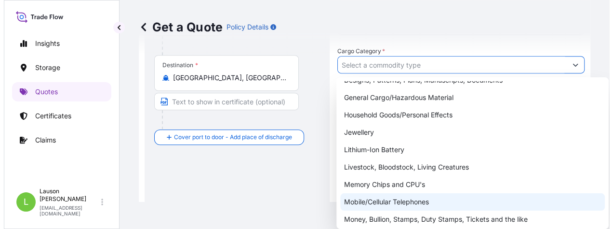
scroll to position [145, 0]
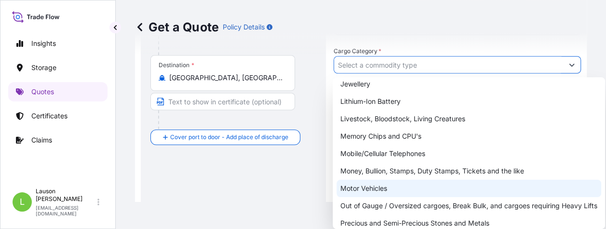
click at [361, 187] on div "Motor Vehicles" at bounding box center [469, 187] width 265 height 17
type input "Motor Vehicles"
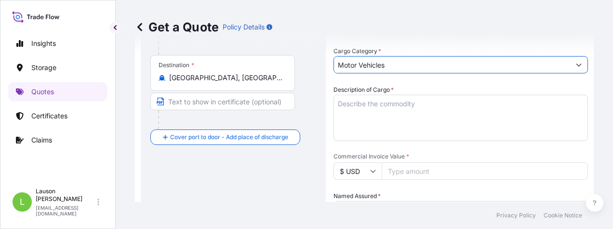
click at [352, 109] on textarea "Description of Cargo *" at bounding box center [461, 118] width 255 height 46
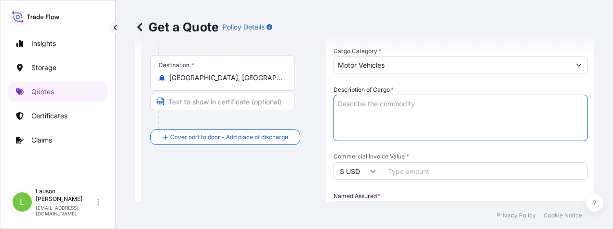
click at [354, 103] on textarea "Description of Cargo *" at bounding box center [461, 118] width 255 height 46
paste textarea "SRSC4535H1 FOR 2 REACH STACKER HS CODE [PHONE_NUMBER] 2 UNITS SANY REACH STACKE…"
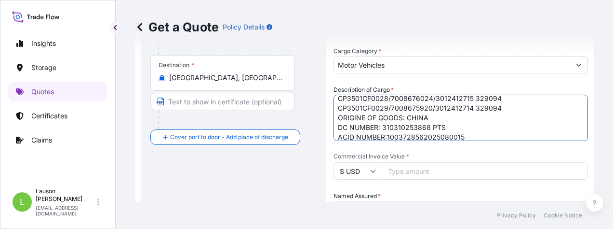
scroll to position [87, 0]
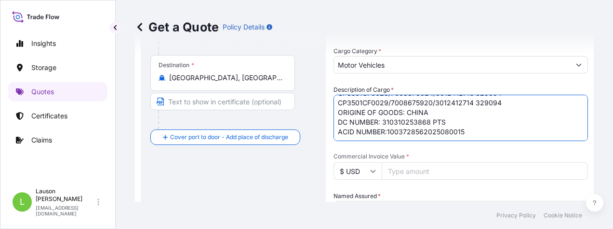
paste textarea "BRANCH OF PORT SAID CONTAINERS AND CARGO HANDLING COMPANY PRIVATE FREE ZONE [PE…"
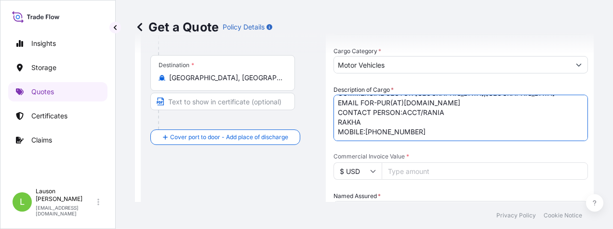
scroll to position [289, 0]
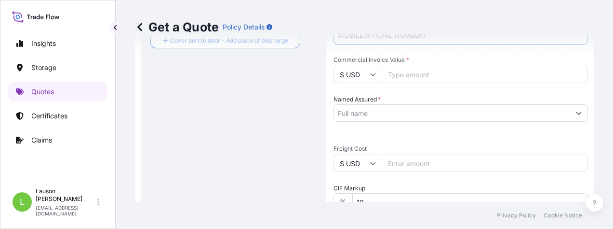
type textarea "SRSC4535H1 FOR 2 REACH STACKER HS CODE [PHONE_NUMBER] 2 UNITS SANY REACH STACKE…"
click at [409, 77] on input "Commercial Invoice Value *" at bounding box center [485, 74] width 206 height 17
type input "1536834.54"
click at [386, 112] on input "Named Assured *" at bounding box center [448, 112] width 229 height 17
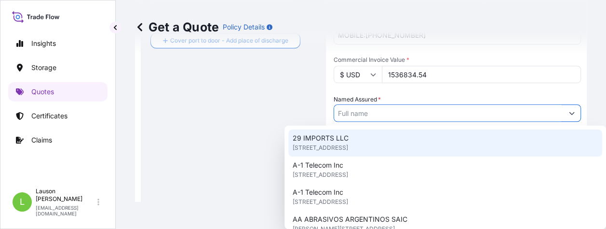
click at [313, 141] on span "29 IMPORTS LLC" at bounding box center [320, 138] width 56 height 10
type input "29 IMPORTS LLC"
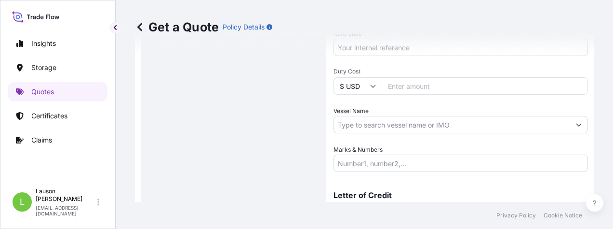
scroll to position [529, 0]
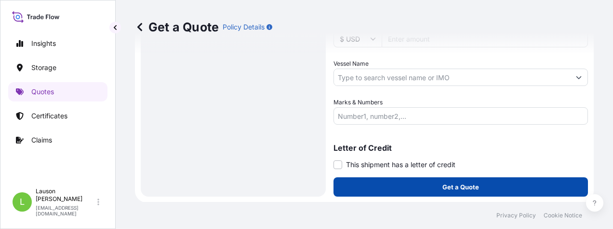
click at [448, 189] on p "Get a Quote" at bounding box center [461, 187] width 37 height 10
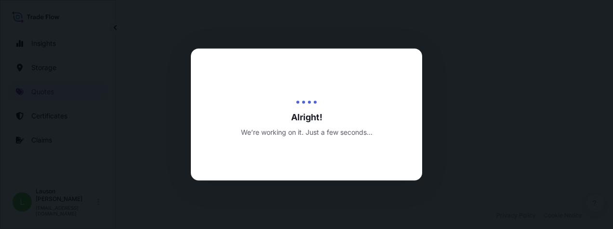
select select "Water"
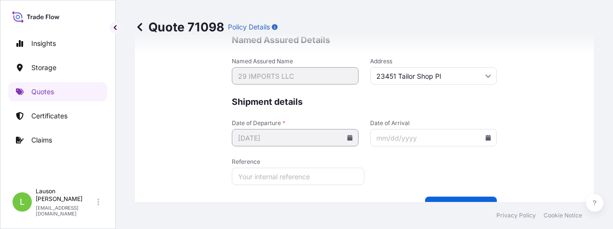
scroll to position [2895, 0]
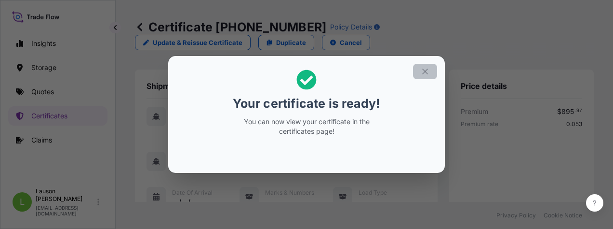
click at [424, 69] on icon "button" at bounding box center [425, 71] width 9 height 9
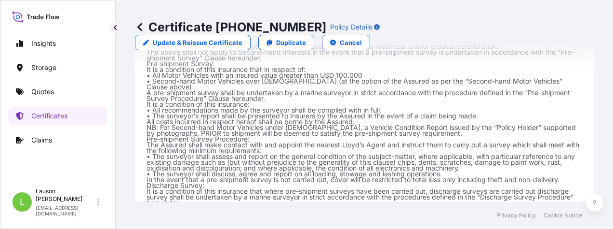
scroll to position [1199, 0]
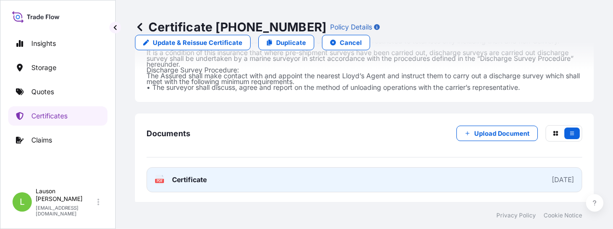
click at [211, 167] on link "PDF Certificate [DATE]" at bounding box center [365, 179] width 436 height 25
